Goal: Communication & Community: Answer question/provide support

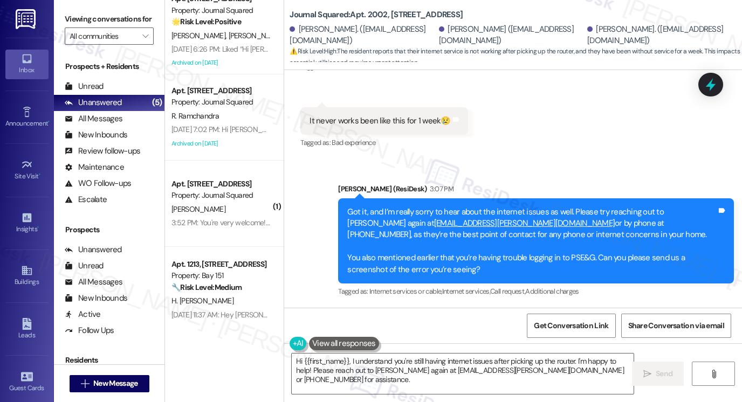
scroll to position [106, 0]
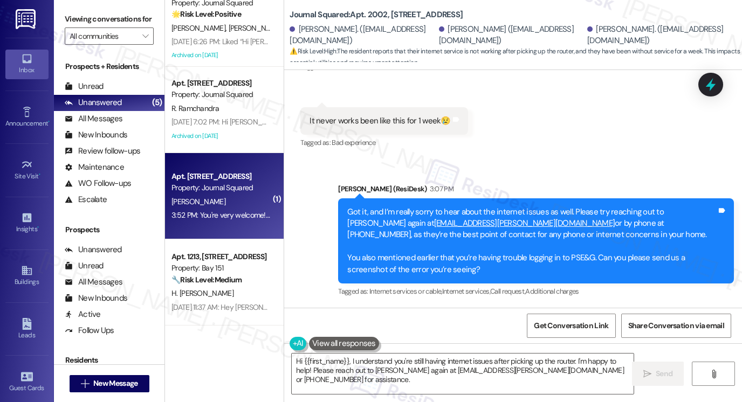
click at [220, 235] on div "Apt. [STREET_ADDRESS] Property: Journal Squared [PERSON_NAME] 3:52 PM: You're v…" at bounding box center [224, 196] width 119 height 86
type textarea "Hi {{first_name}}, I understand you're still having internet issues after picki…"
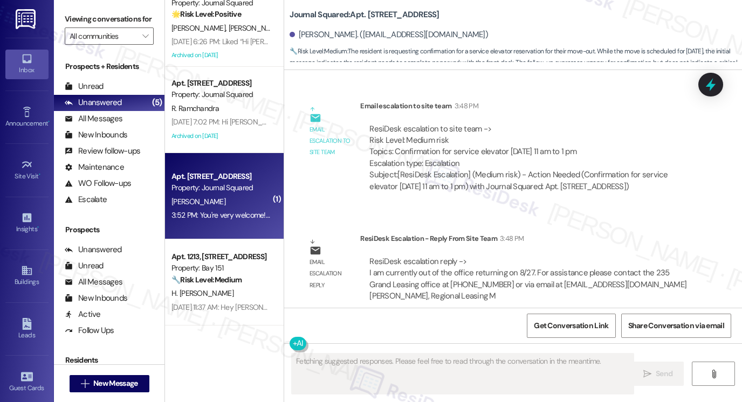
scroll to position [10881, 0]
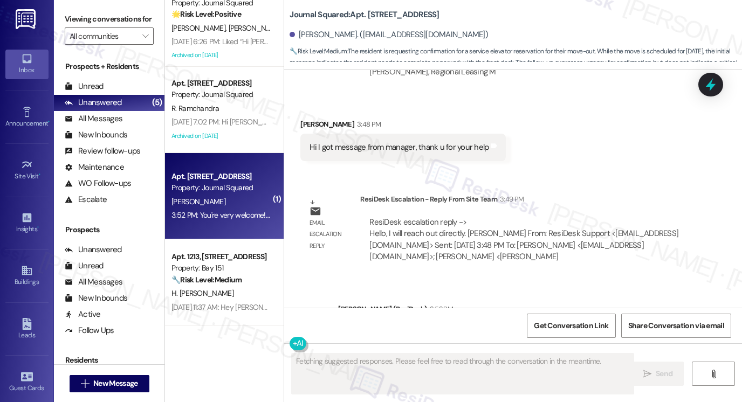
click at [399, 327] on div "You're very welcome! I’m glad to hear the manager was able to get back to you! …" at bounding box center [532, 344] width 370 height 35
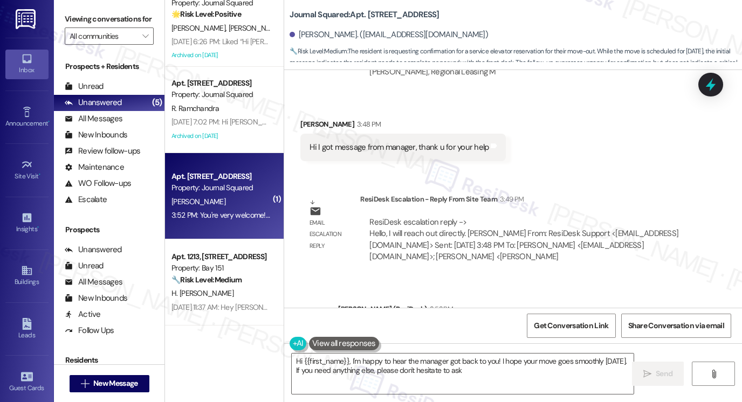
type textarea "Hi {{first_name}}, I'm happy to hear the manager got back to you! I hope your m…"
click at [463, 366] on textarea "Hi {{first_name}}, I'm happy to hear the manager got back to you! I hope your m…" at bounding box center [463, 374] width 342 height 40
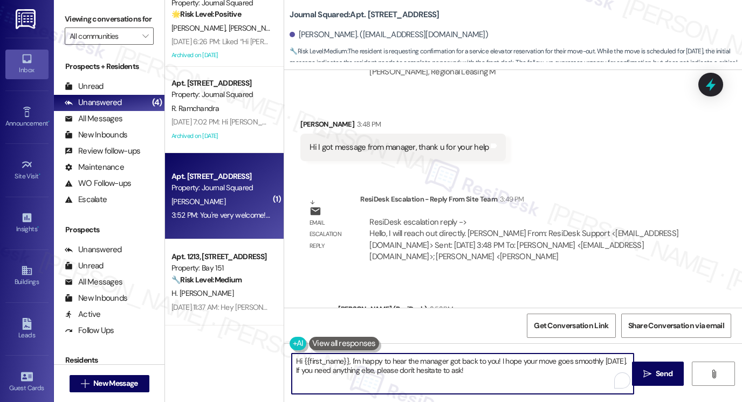
click at [463, 366] on textarea "Hi {{first_name}}, I'm happy to hear the manager got back to you! I hope your m…" at bounding box center [463, 374] width 342 height 40
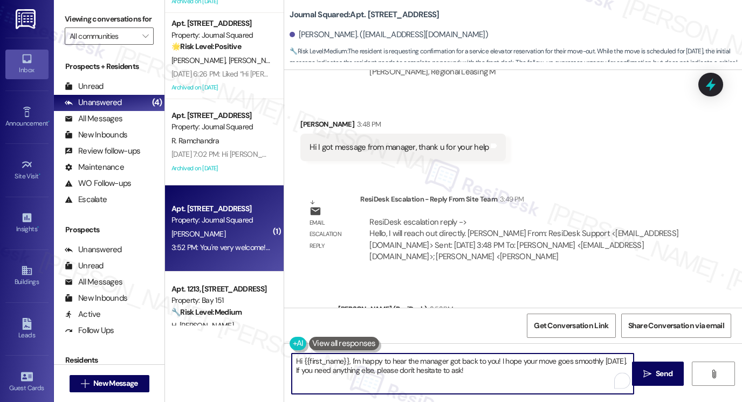
scroll to position [106, 0]
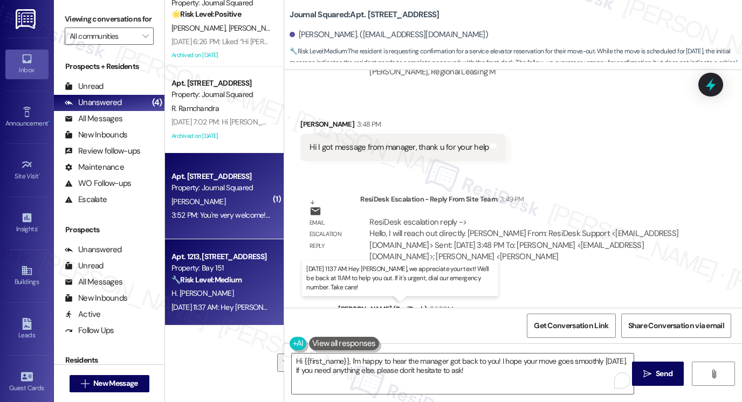
click at [246, 310] on div "[DATE] 11:37 AM: Hey [PERSON_NAME], we appreciate your text! We'll be back at 1…" at bounding box center [410, 308] width 476 height 10
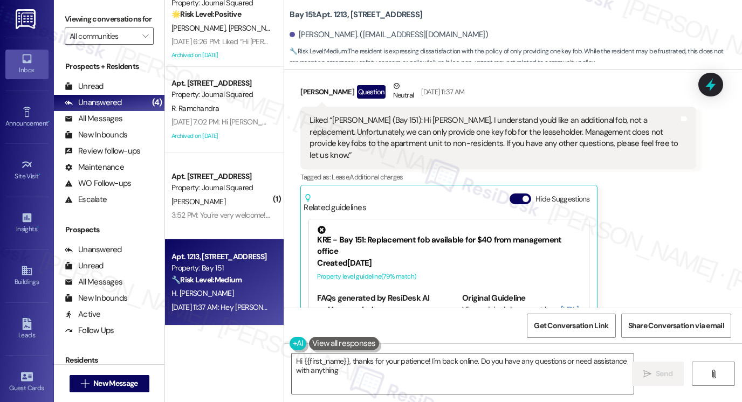
type textarea "Hi {{first_name}}, thanks for your patience! I'm back online. Do you have any q…"
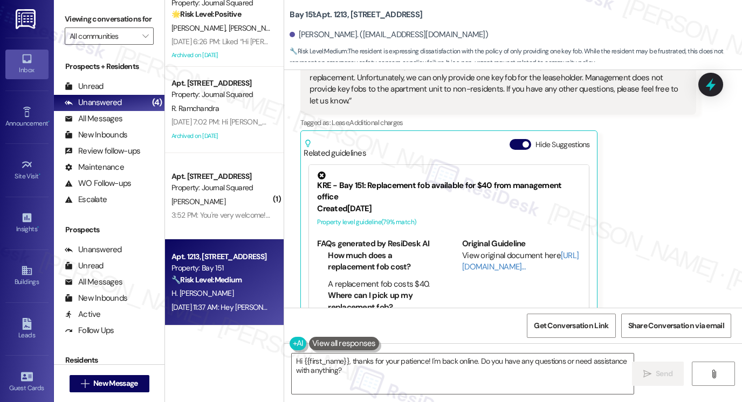
scroll to position [1590, 0]
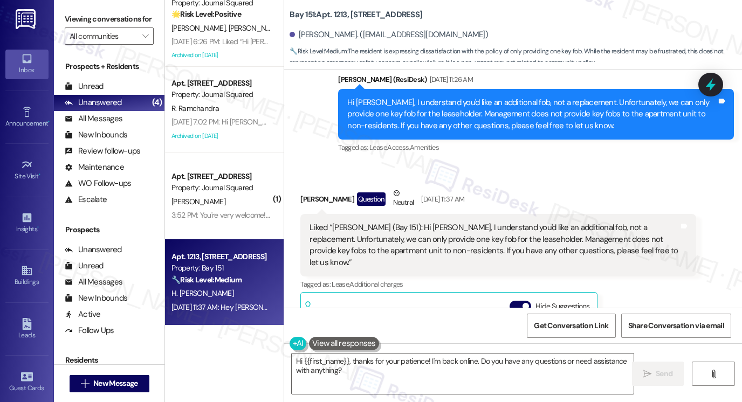
click at [365, 222] on div "Liked “[PERSON_NAME] (Bay 151): Hi [PERSON_NAME], I understand you'd like an ad…" at bounding box center [495, 245] width 370 height 46
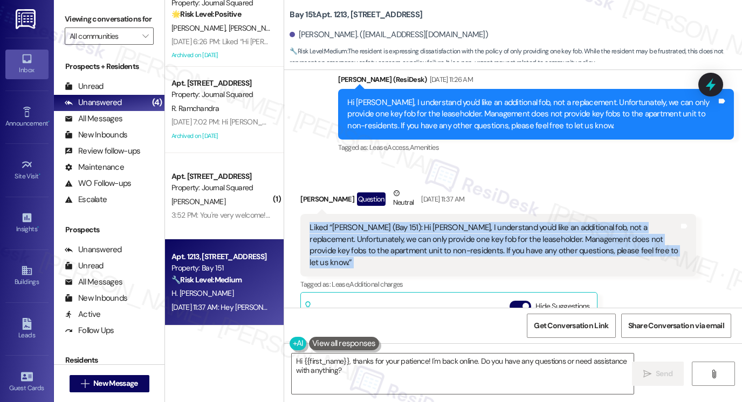
click at [365, 222] on div "Liked “[PERSON_NAME] (Bay 151): Hi [PERSON_NAME], I understand you'd like an ad…" at bounding box center [495, 245] width 370 height 46
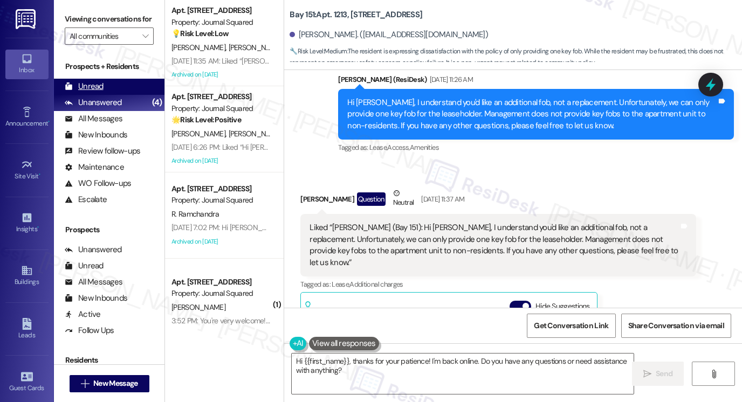
click at [114, 95] on div "Unread (0)" at bounding box center [109, 87] width 111 height 16
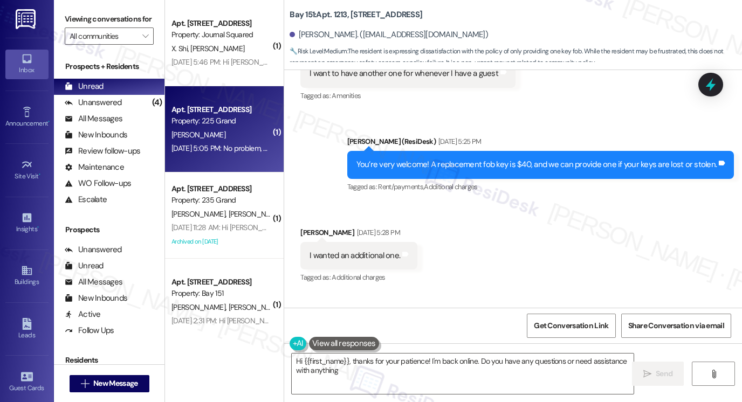
type textarea "Hi {{first_name}}, thanks for your patience! I'm back online. Do you have any q…"
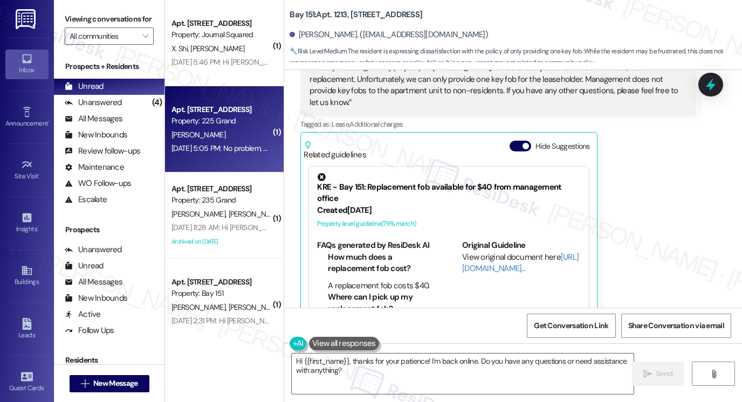
scroll to position [1752, 0]
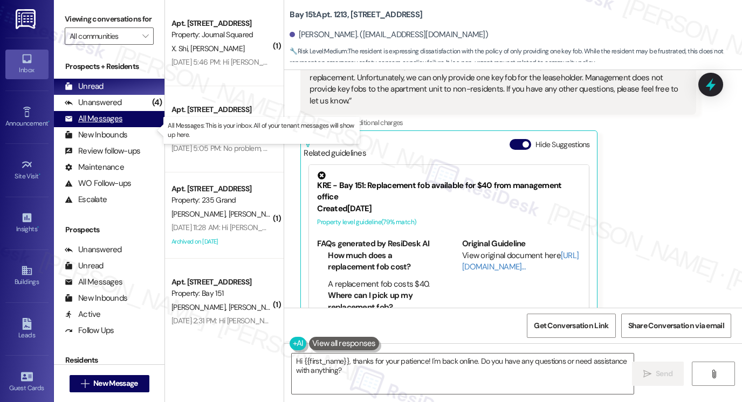
click at [112, 125] on div "All Messages" at bounding box center [94, 118] width 58 height 11
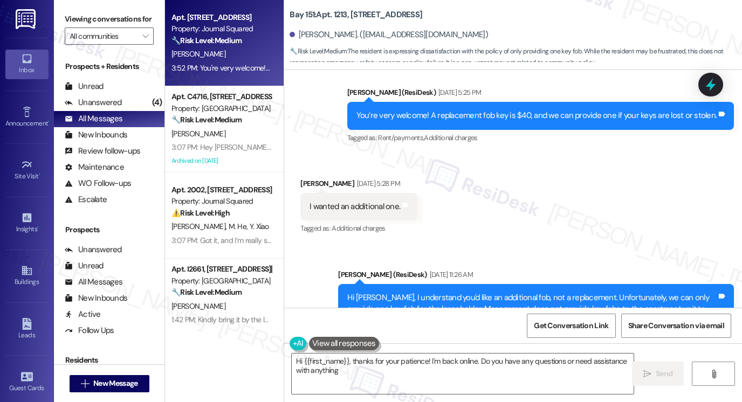
type textarea "Hi {{first_name}}, thanks for your patience! I'm back online. Do you have any q…"
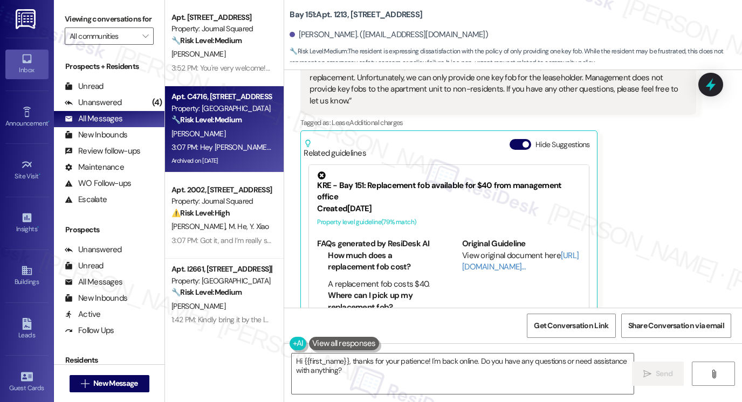
click at [236, 146] on div "3:07 PM: Hey [PERSON_NAME]! Glad you got the Ally Waste app working. Let us kno…" at bounding box center [391, 147] width 438 height 10
type textarea "Hi {{first_name}}, thanks for your patience! I'm back online. Do you have any q…"
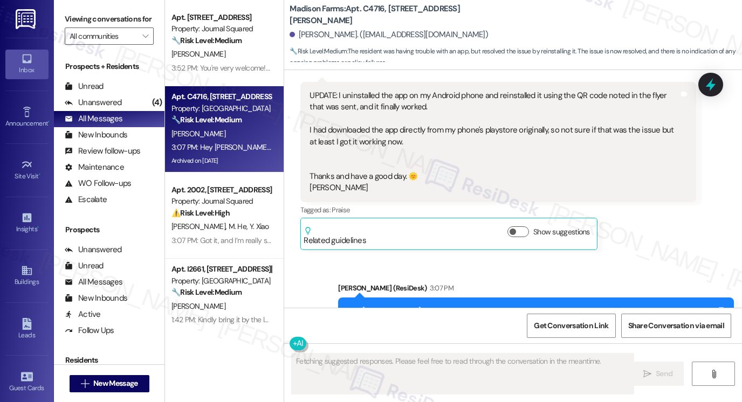
scroll to position [4456, 0]
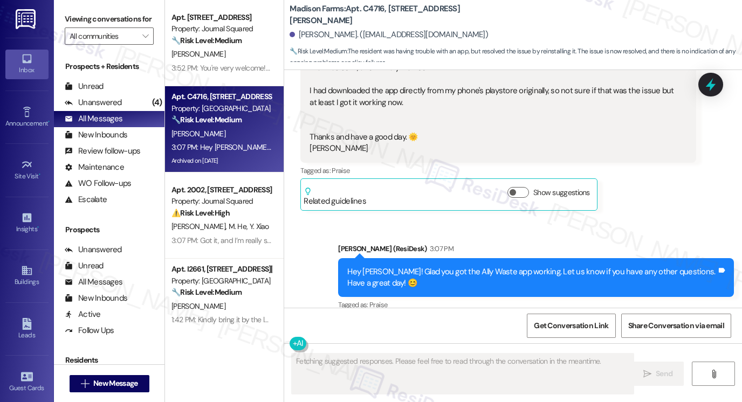
click at [410, 267] on div "Hey [PERSON_NAME]! Glad you got the Ally Waste app working. Let us know if you …" at bounding box center [532, 278] width 370 height 23
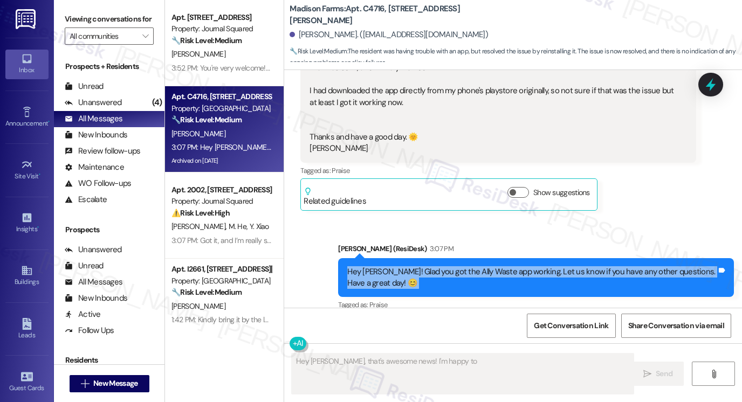
click at [410, 267] on div "Hey [PERSON_NAME]! Glad you got the Ally Waste app working. Let us know if you …" at bounding box center [532, 278] width 370 height 23
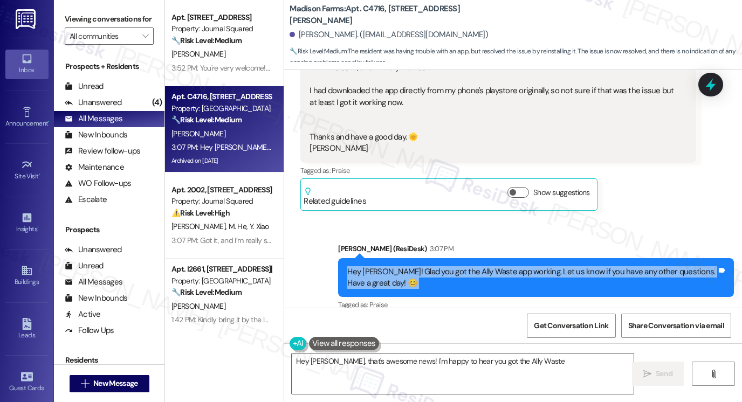
click at [408, 267] on div "Hey [PERSON_NAME]! Glad you got the Ally Waste app working. Let us know if you …" at bounding box center [532, 278] width 370 height 23
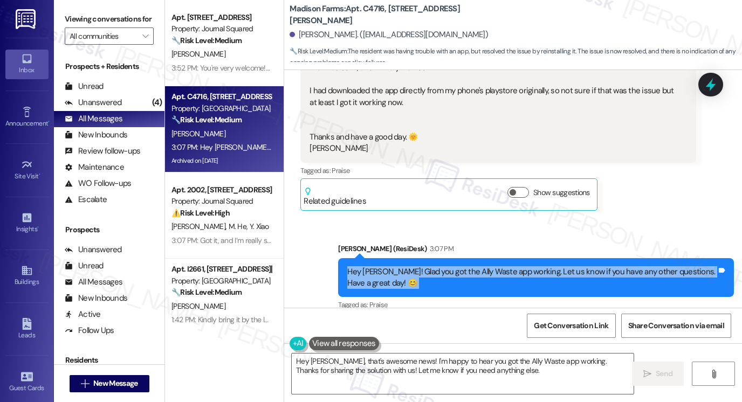
type textarea "Hey [PERSON_NAME], that's awesome news! I'm happy to hear you got the Ally Wast…"
click at [431, 267] on div "Hey [PERSON_NAME]! Glad you got the Ally Waste app working. Let us know if you …" at bounding box center [532, 278] width 370 height 23
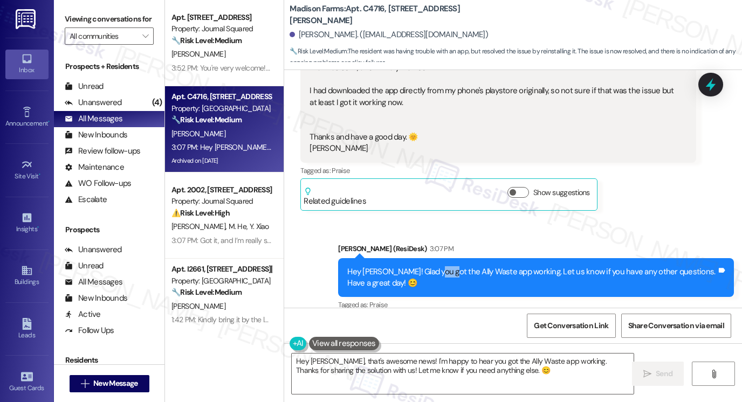
click at [431, 267] on div "Hey [PERSON_NAME]! Glad you got the Ally Waste app working. Let us know if you …" at bounding box center [532, 278] width 370 height 23
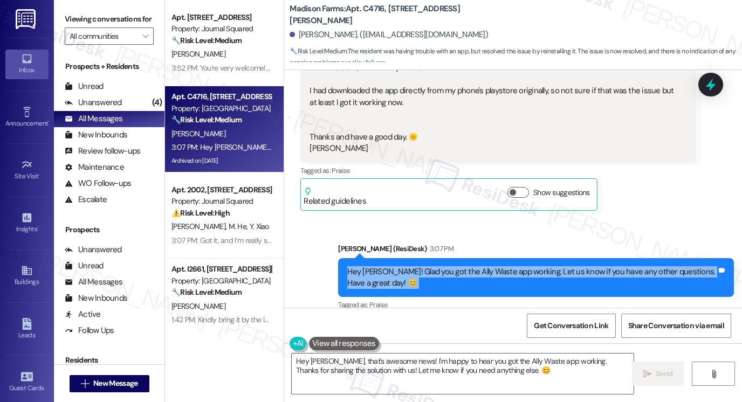
click at [431, 267] on div "Hey [PERSON_NAME]! Glad you got the Ally Waste app working. Let us know if you …" at bounding box center [532, 278] width 370 height 23
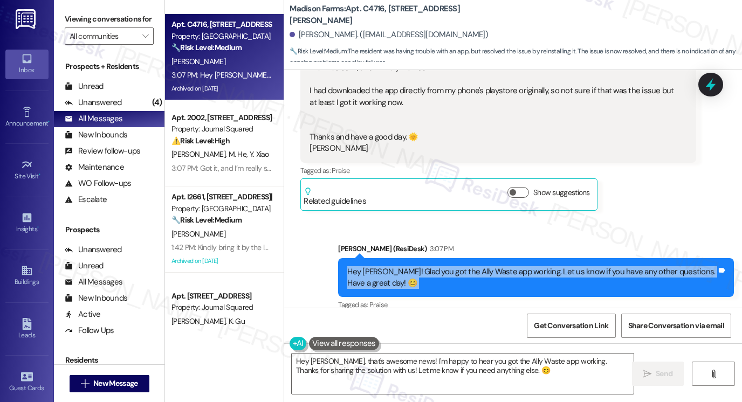
scroll to position [162, 0]
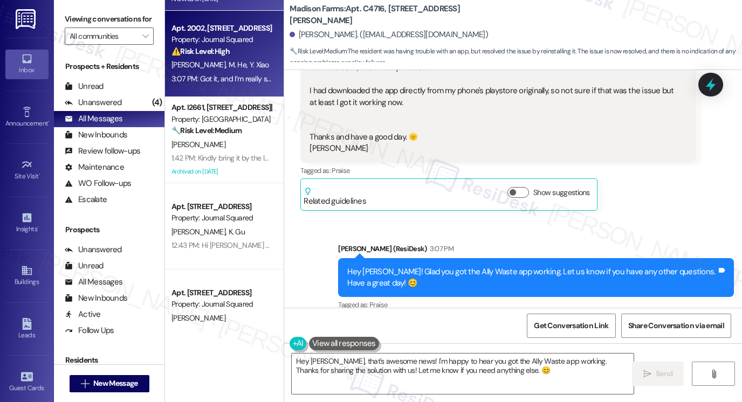
click at [236, 59] on div "[PERSON_NAME] He [PERSON_NAME]" at bounding box center [221, 64] width 102 height 13
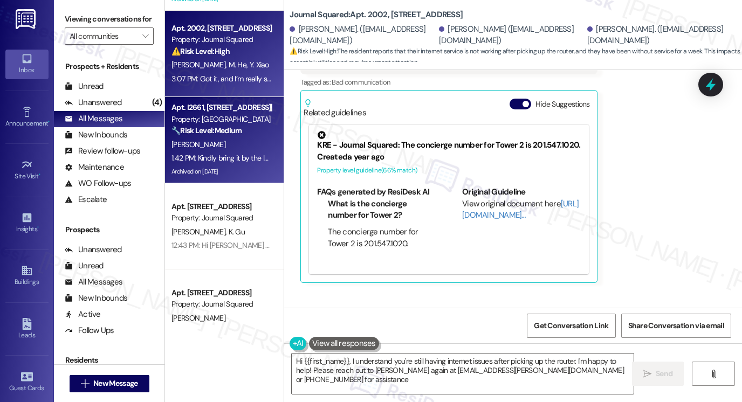
type textarea "Hi {{first_name}}, I understand you're still having internet issues after picki…"
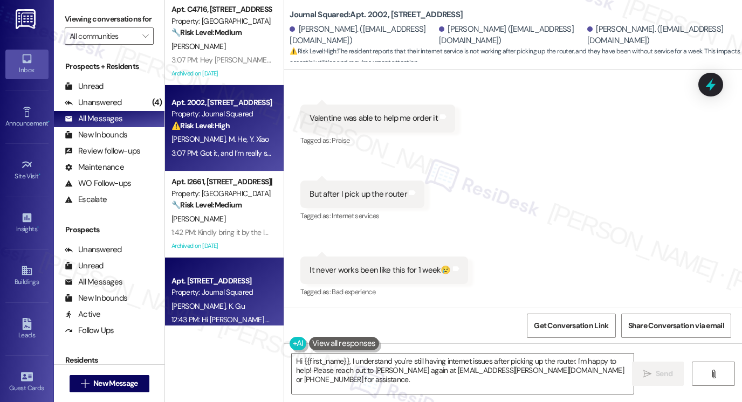
scroll to position [0, 0]
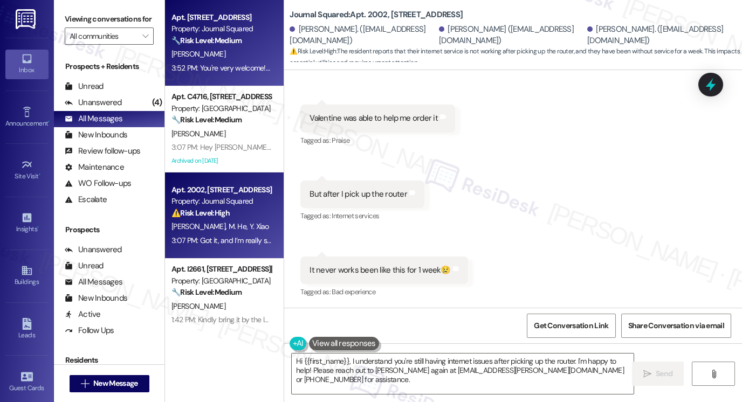
click at [218, 50] on div "[PERSON_NAME]" at bounding box center [221, 53] width 102 height 13
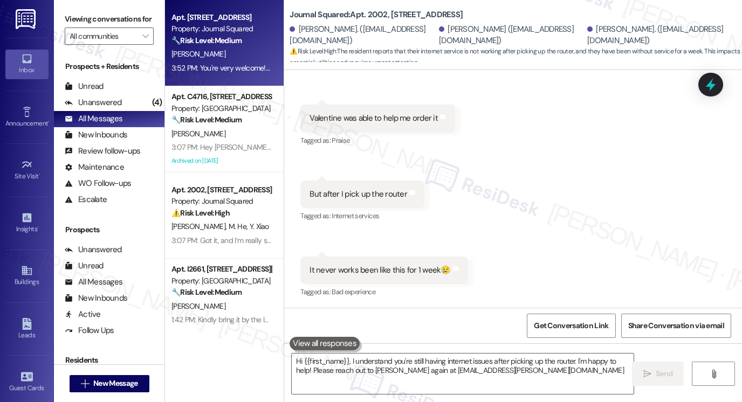
type textarea "Hi {{first_name}}, I understand you're still having internet issues after picki…"
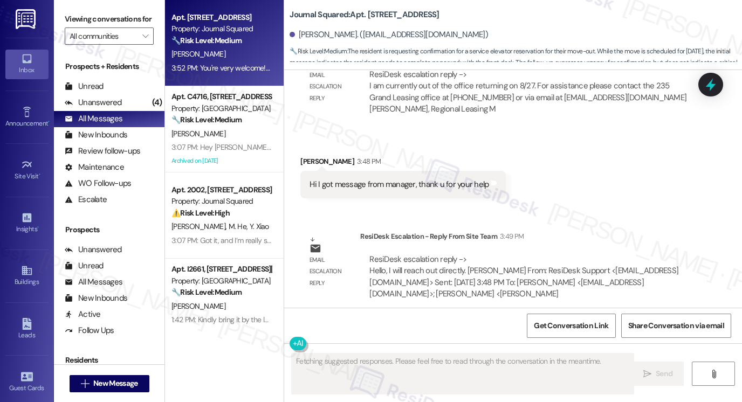
scroll to position [10828, 0]
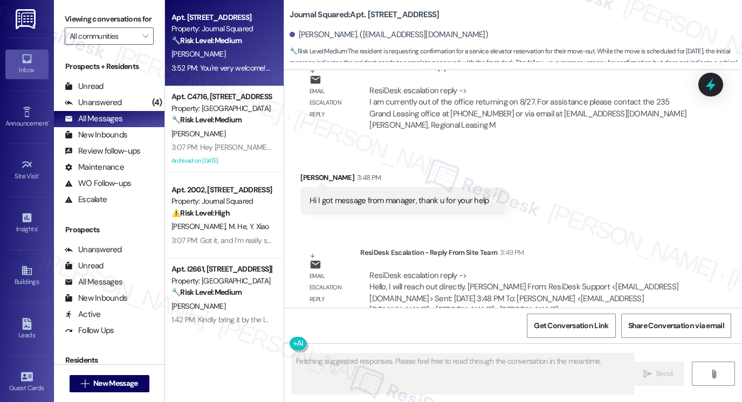
click at [440, 195] on div "Hi I got message from manager, thank u for your help" at bounding box center [399, 200] width 179 height 11
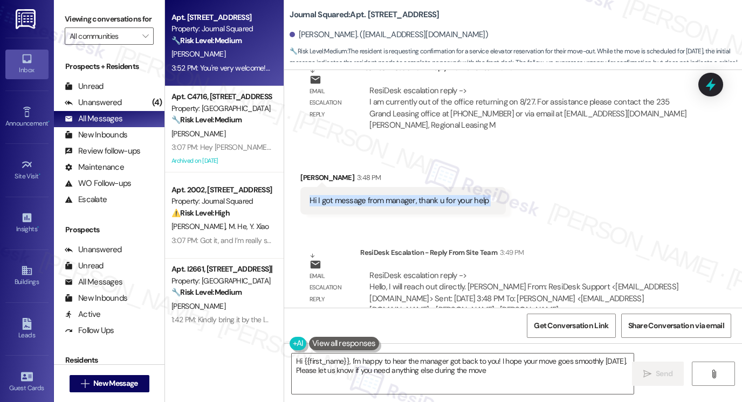
type textarea "Hi {{first_name}}, I'm happy to hear the manager got back to you! I hope your m…"
